Goal: Task Accomplishment & Management: Manage account settings

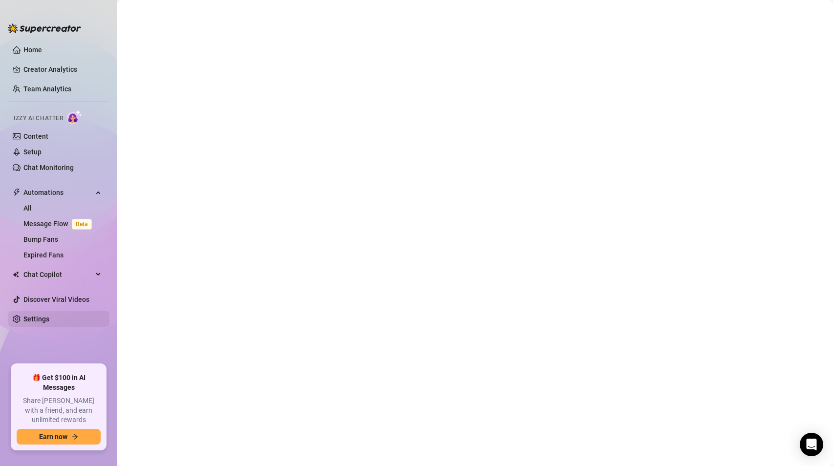
click at [49, 321] on link "Settings" at bounding box center [36, 319] width 26 height 8
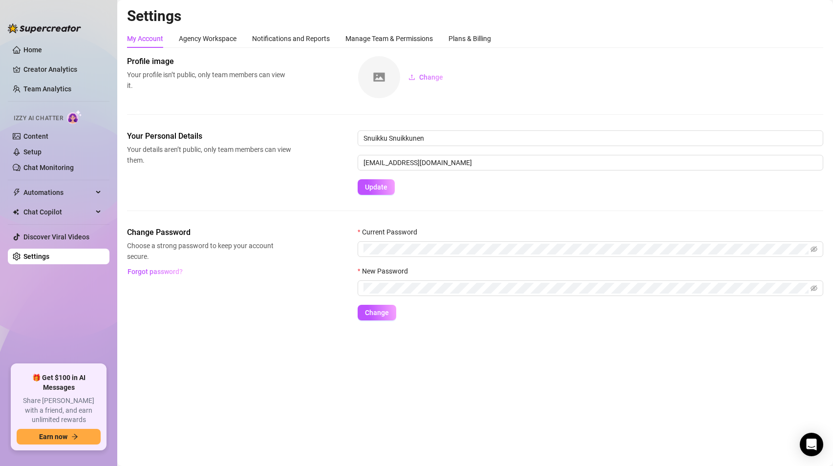
click at [502, 35] on div "My Account Agency Workspace Notifications and Reports Manage Team & Permissions…" at bounding box center [475, 38] width 696 height 19
click at [483, 40] on div "Plans & Billing" at bounding box center [469, 38] width 42 height 11
